Goal: Task Accomplishment & Management: Use online tool/utility

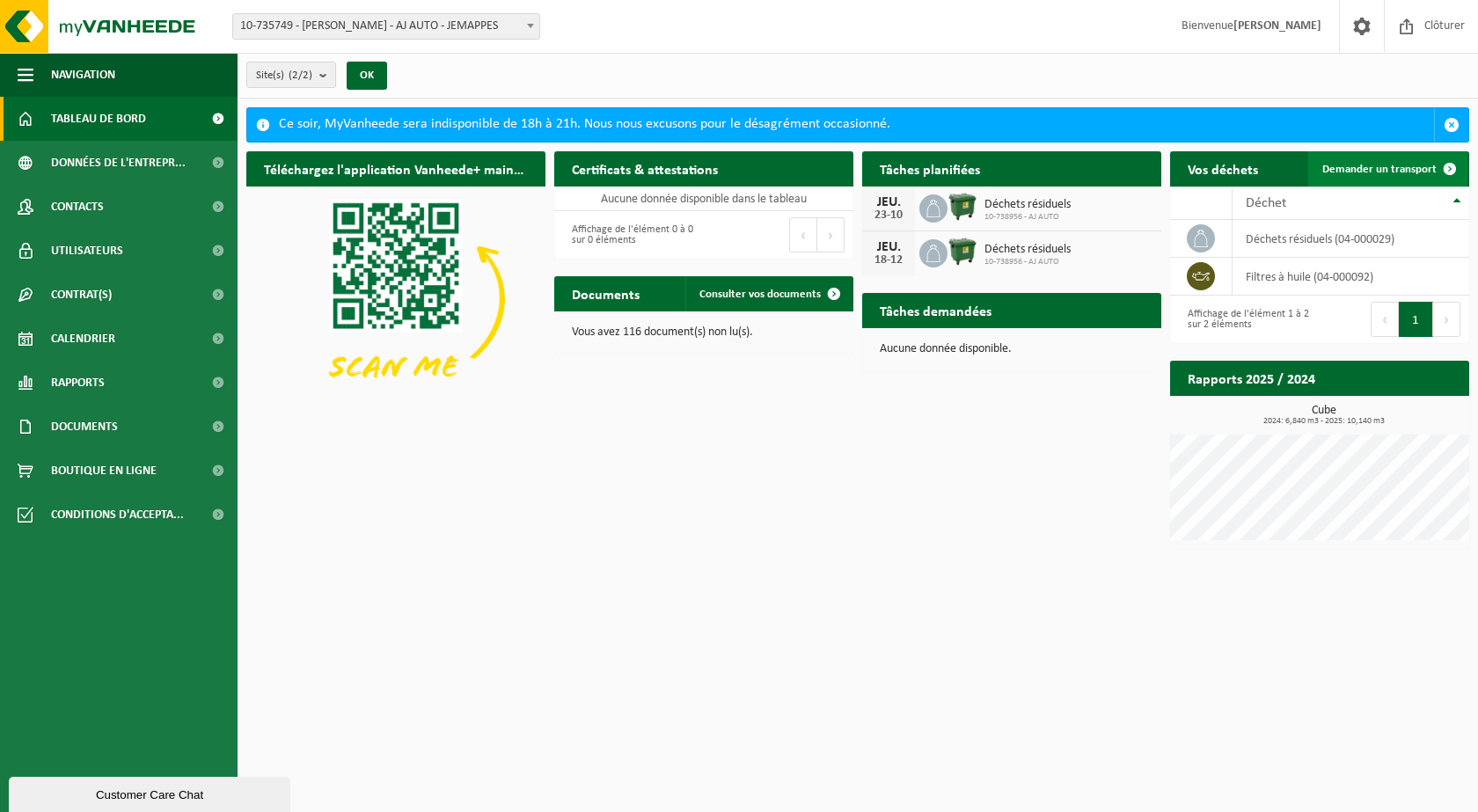
click at [1144, 157] on link "Demander un transport" at bounding box center [1387, 168] width 159 height 35
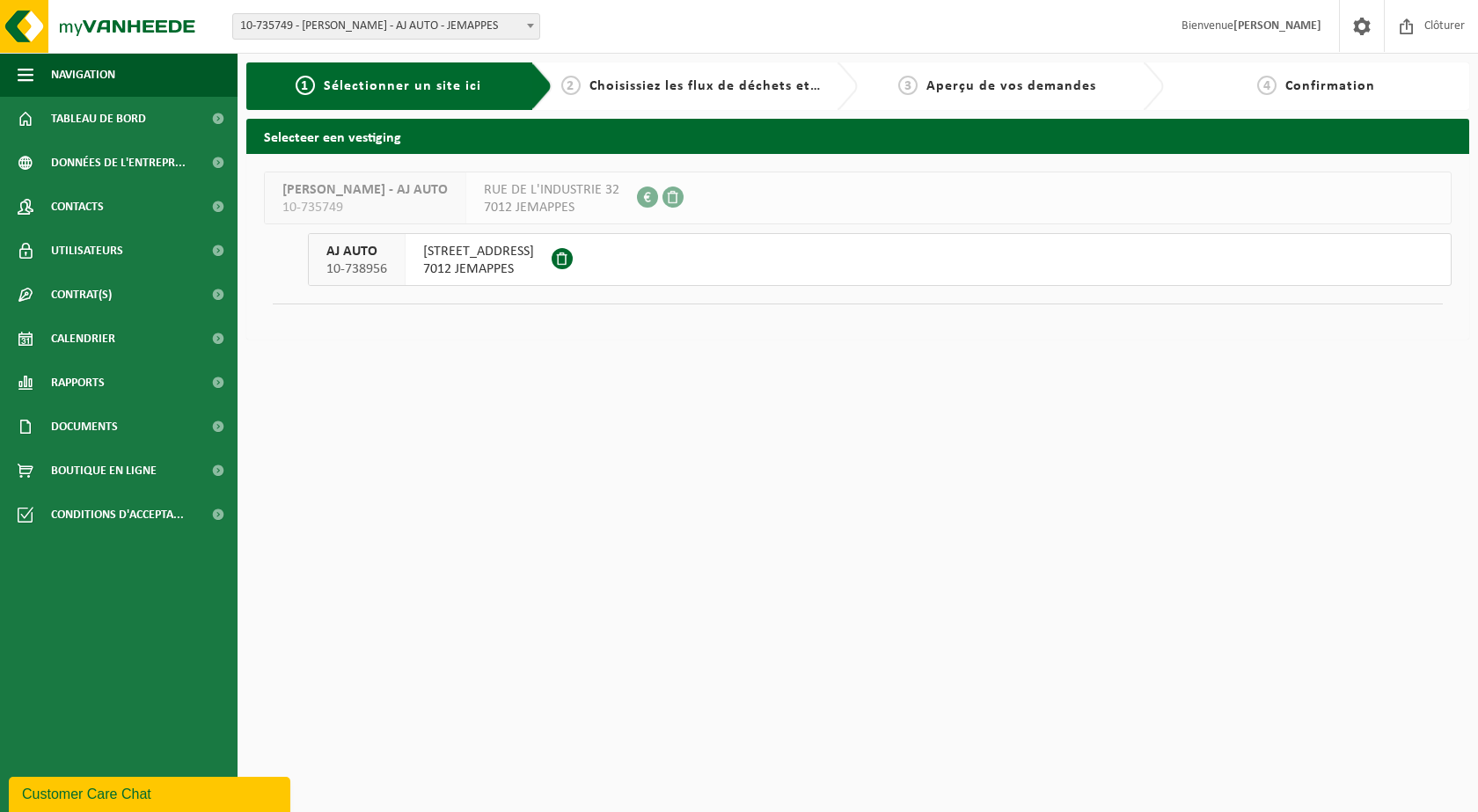
click at [490, 245] on span "RUE DES BOURRAINS 40" at bounding box center [478, 251] width 111 height 17
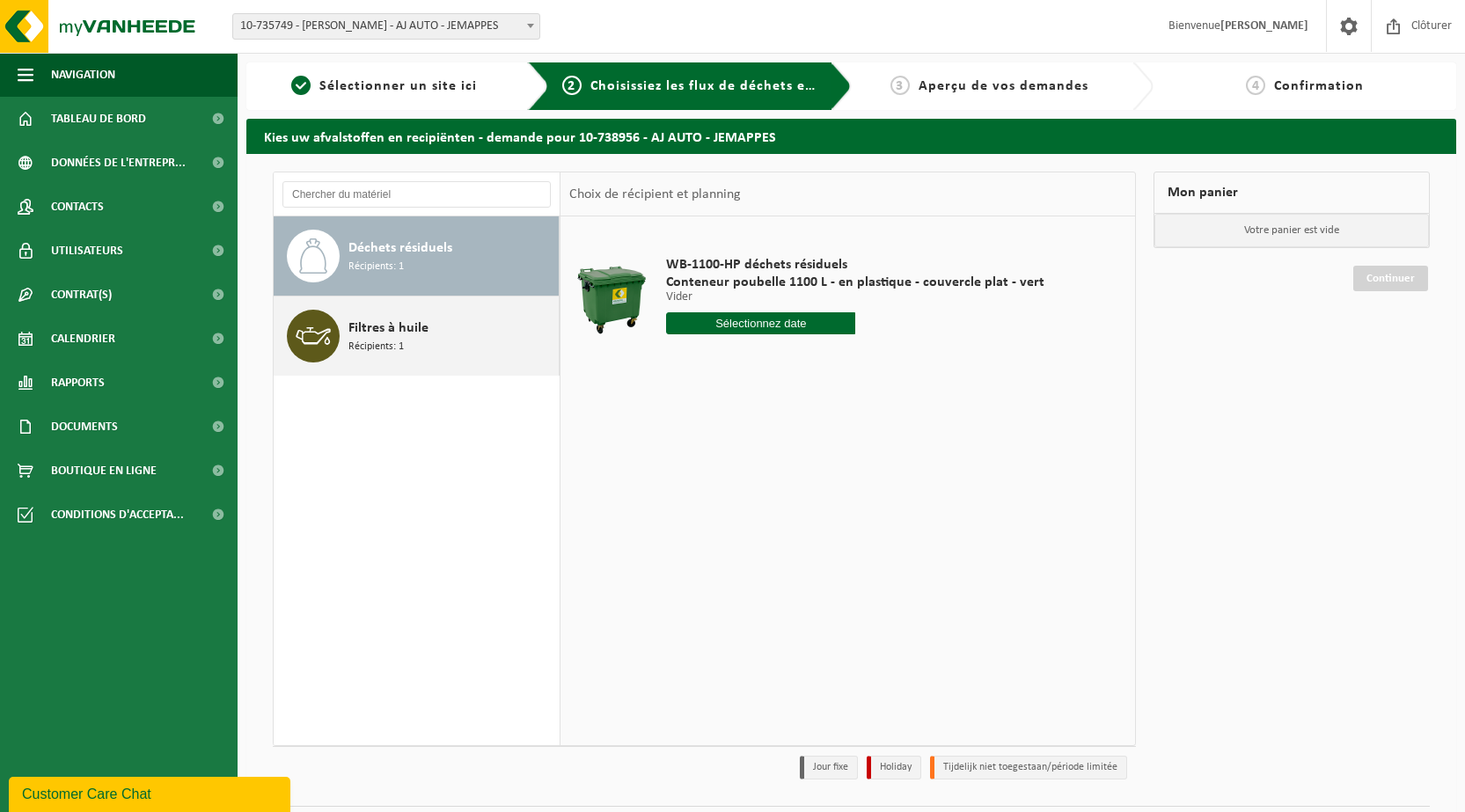
click at [433, 337] on div "Filtres à huile Récipients: 1" at bounding box center [451, 337] width 206 height 53
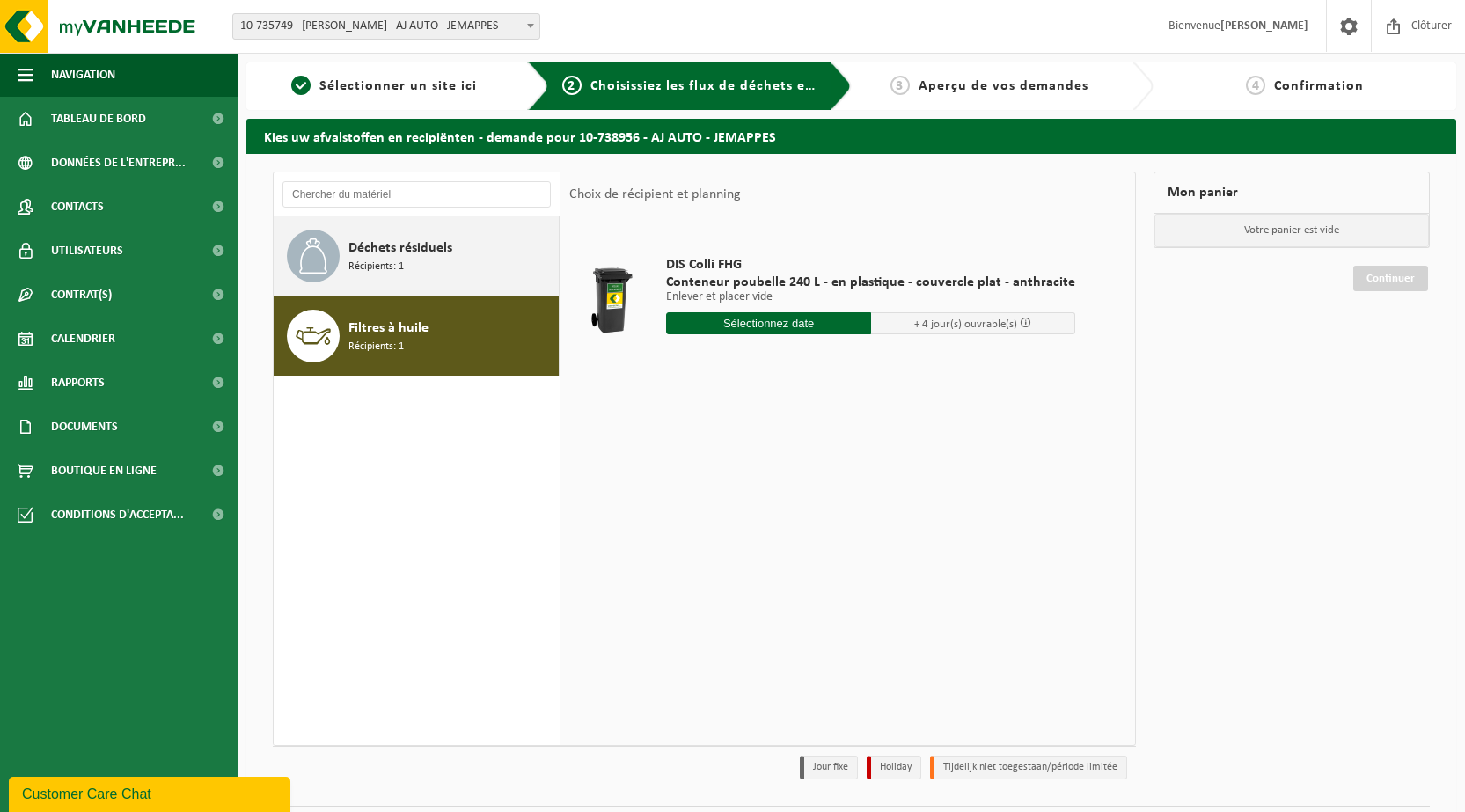
click at [442, 256] on span "Déchets résiduels" at bounding box center [401, 248] width 104 height 21
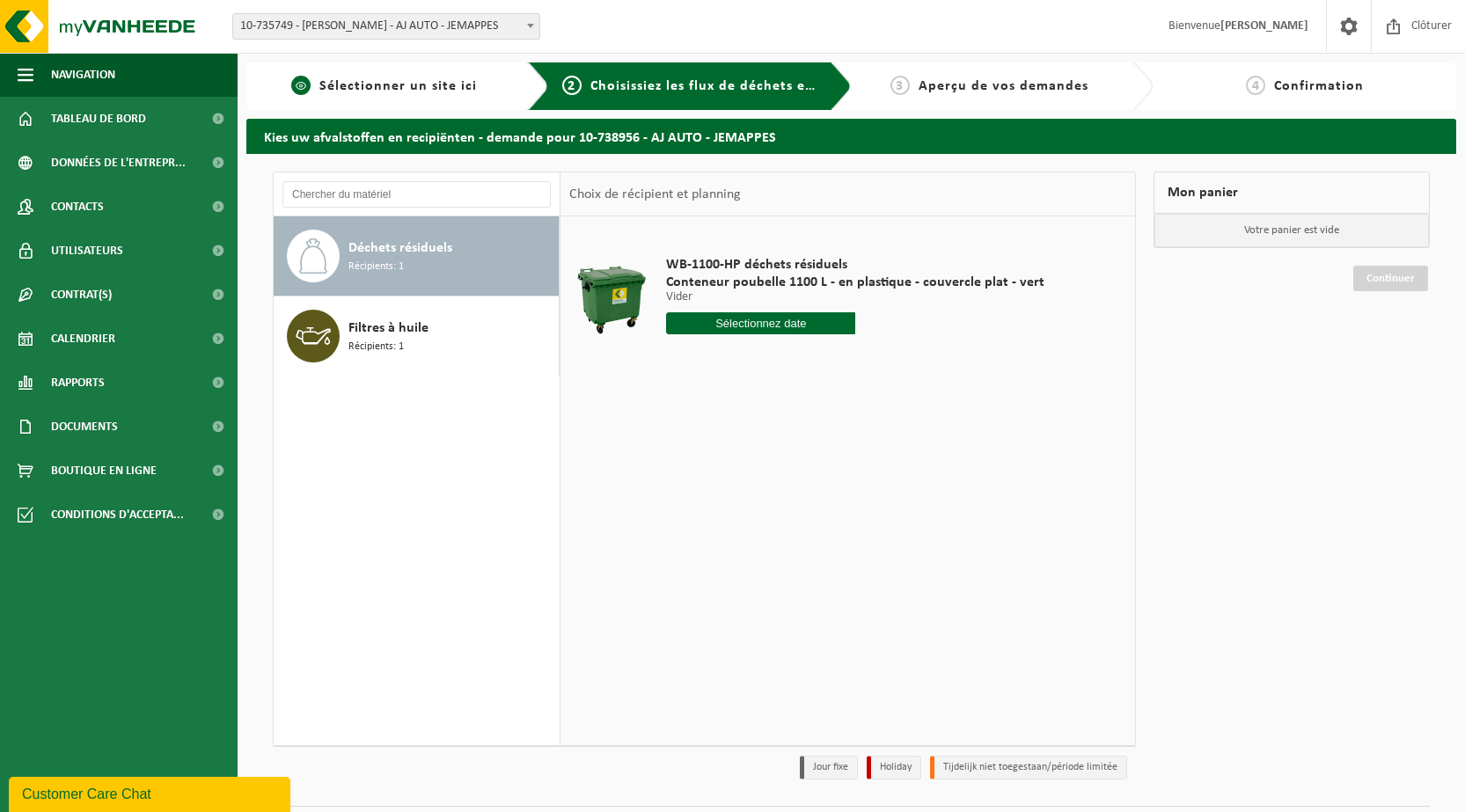
click at [358, 87] on span "Sélectionner un site ici" at bounding box center [398, 86] width 157 height 14
